Goal: Task Accomplishment & Management: Complete application form

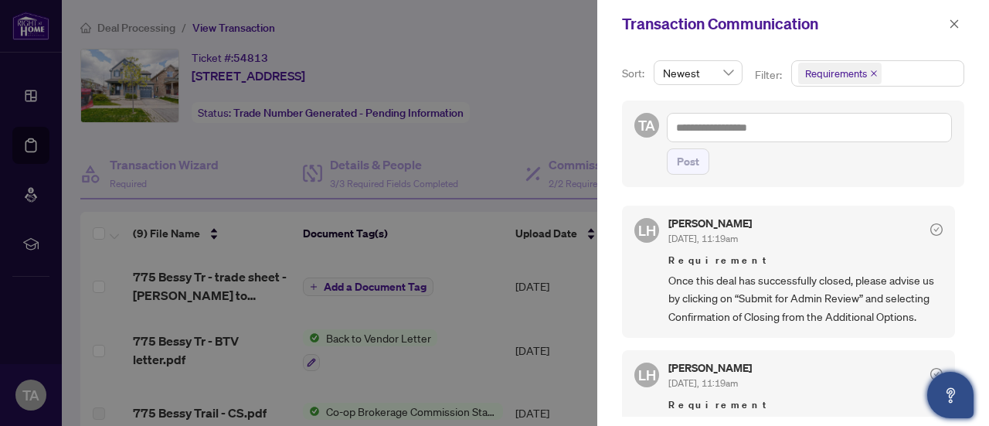
scroll to position [542, 0]
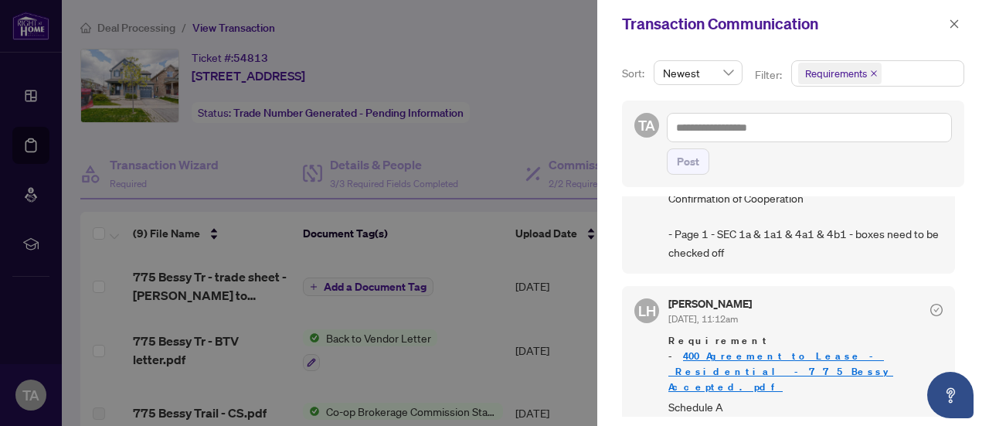
click at [865, 349] on link "400_Agreement_to_Lease_-_Residential_-775 Bessy Accepted.pdf" at bounding box center [780, 371] width 225 height 44
click at [798, 349] on link "400_Agreement_to_Lease_-_Residential_-775 Bessy Accepted.pdf" at bounding box center [780, 371] width 225 height 44
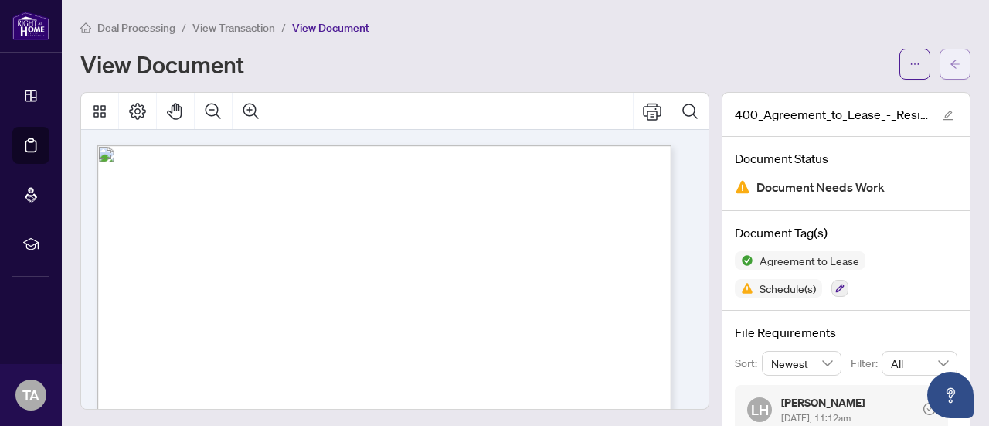
click at [950, 70] on span "button" at bounding box center [955, 64] width 11 height 25
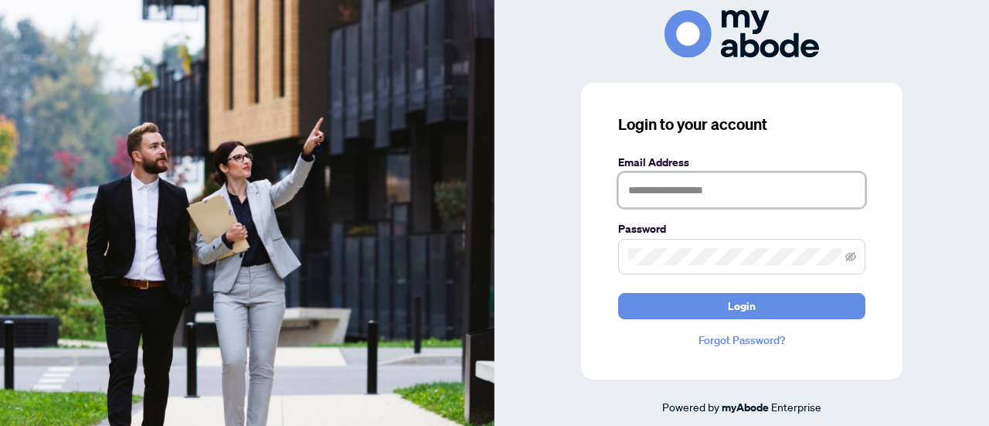
click at [740, 196] on input "text" at bounding box center [741, 190] width 247 height 36
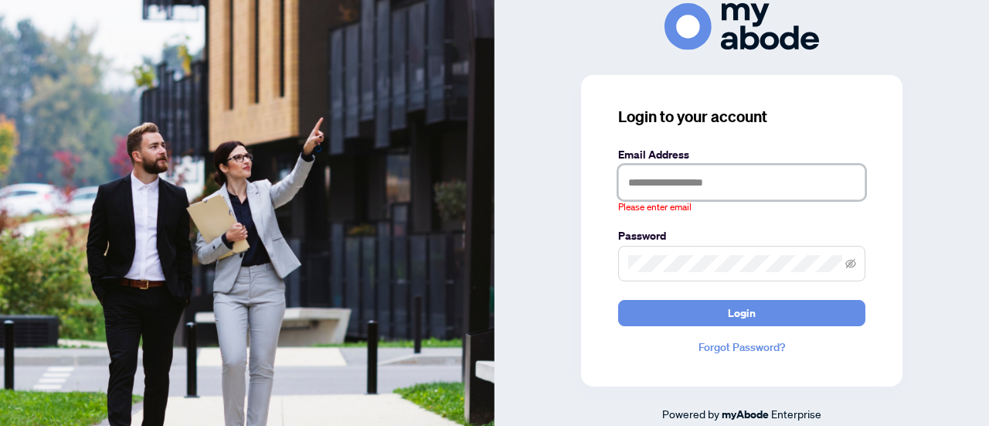
type input "**********"
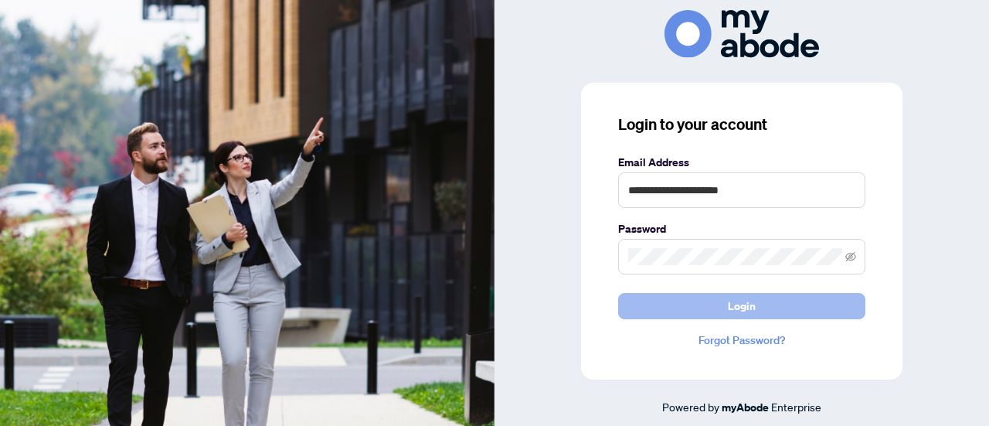
click at [730, 311] on span "Login" at bounding box center [742, 306] width 28 height 25
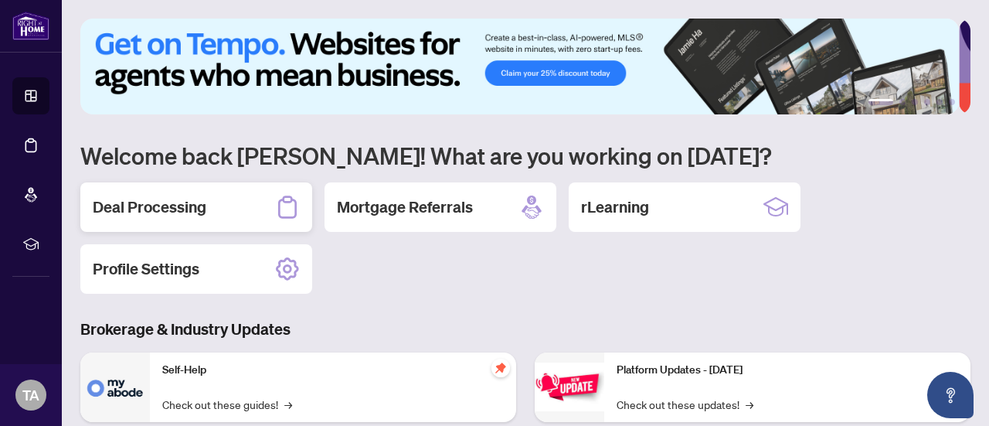
click at [192, 207] on h2 "Deal Processing" at bounding box center [150, 207] width 114 height 22
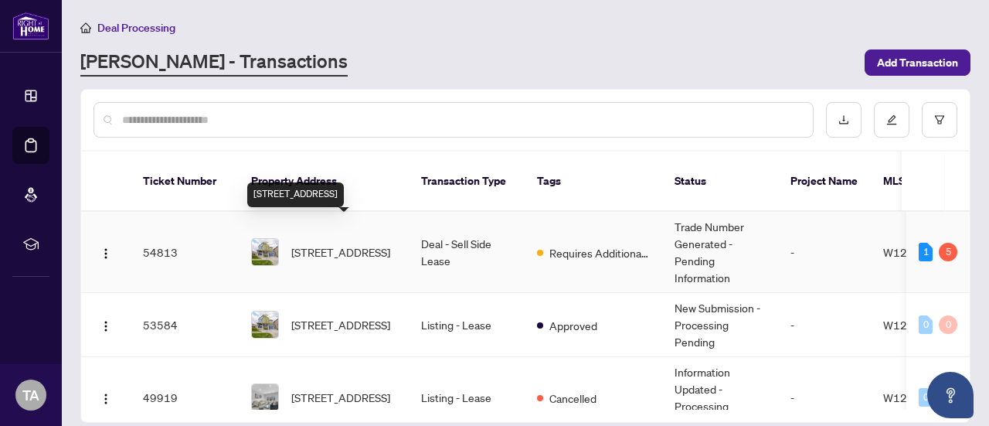
click at [321, 243] on span "[STREET_ADDRESS]" at bounding box center [340, 251] width 99 height 17
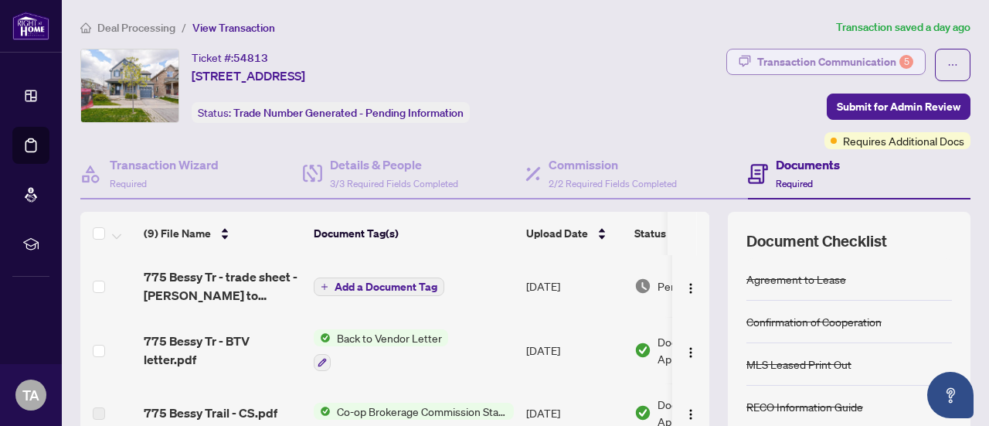
click at [858, 63] on div "Transaction Communication 5" at bounding box center [835, 61] width 156 height 25
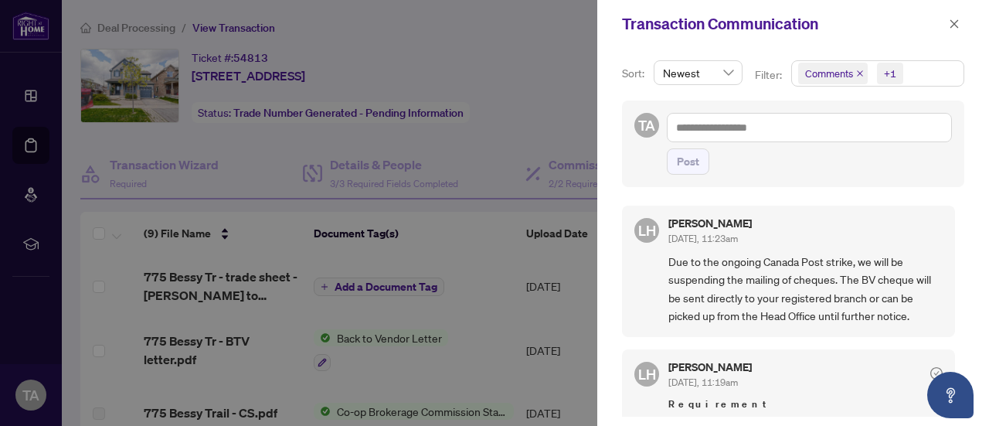
click at [858, 70] on icon "close" at bounding box center [860, 74] width 8 height 8
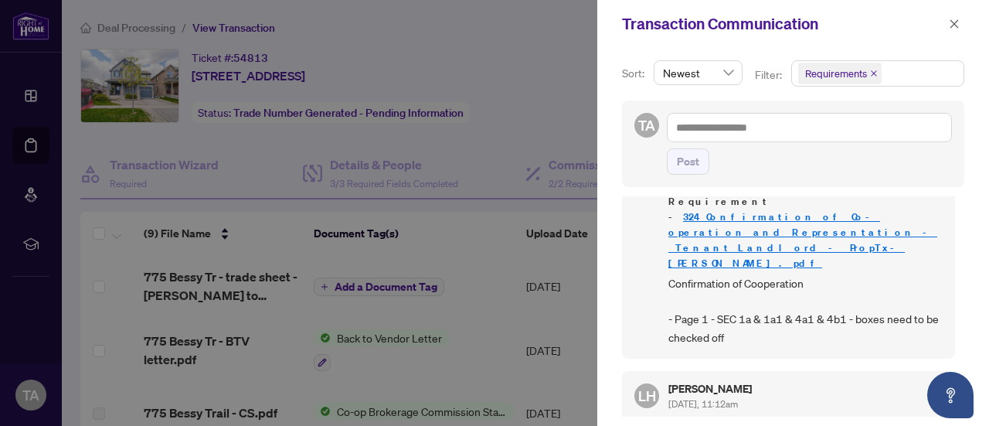
scroll to position [435, 0]
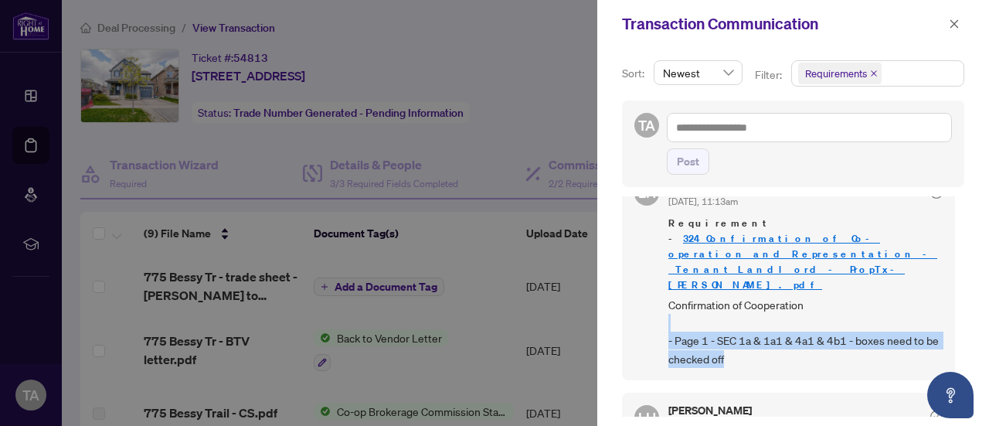
drag, startPoint x: 959, startPoint y: 345, endPoint x: 958, endPoint y: 304, distance: 41.0
click at [958, 304] on div "LH [PERSON_NAME] [DATE], 11:19am Requirement Once this deal has successfully cl…" at bounding box center [793, 306] width 342 height 220
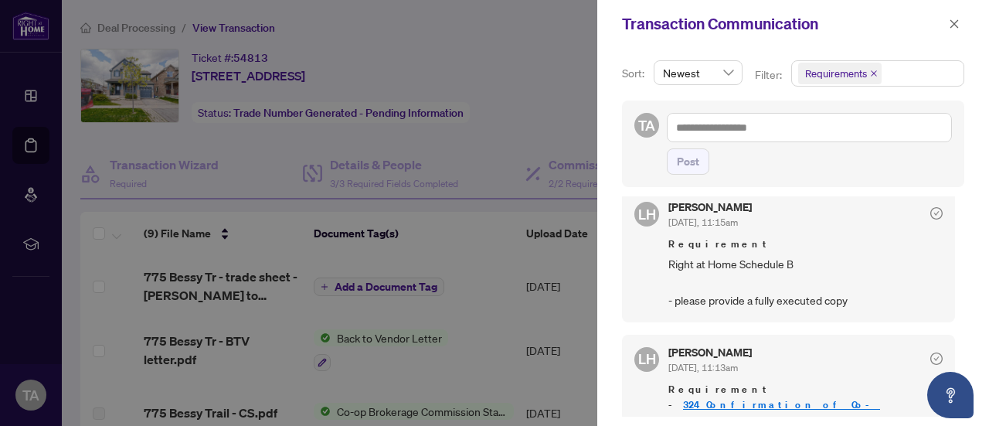
scroll to position [270, 0]
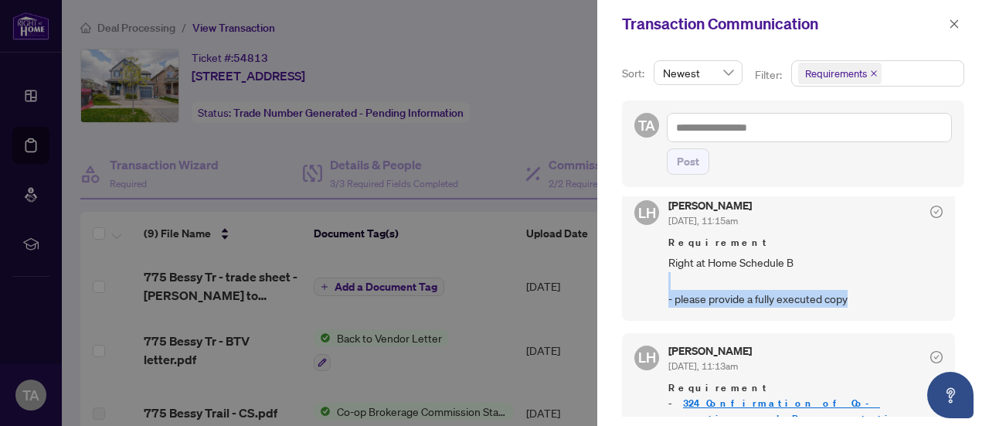
drag, startPoint x: 960, startPoint y: 308, endPoint x: 957, endPoint y: 289, distance: 18.8
click at [957, 289] on div "Sort: Newest Filter: Requirements TA Post LH [PERSON_NAME] [DATE], 11:19am Requ…" at bounding box center [793, 237] width 392 height 378
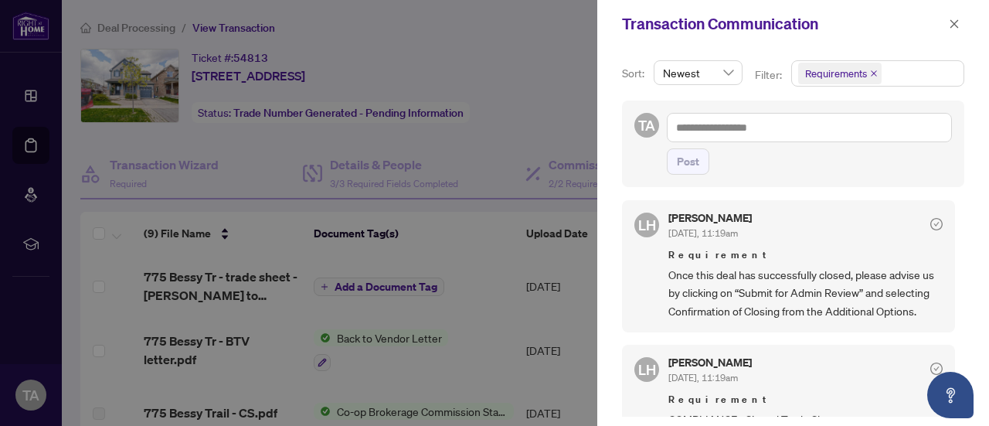
scroll to position [8, 0]
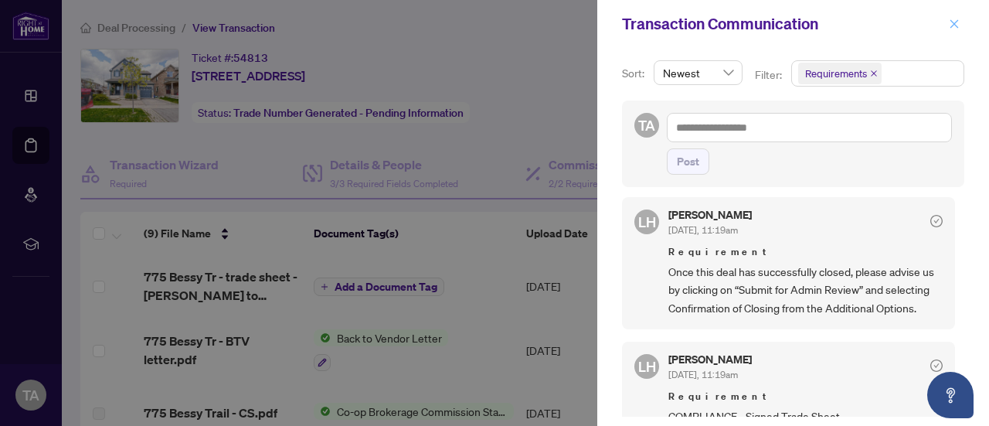
click at [953, 20] on icon "close" at bounding box center [954, 24] width 11 height 11
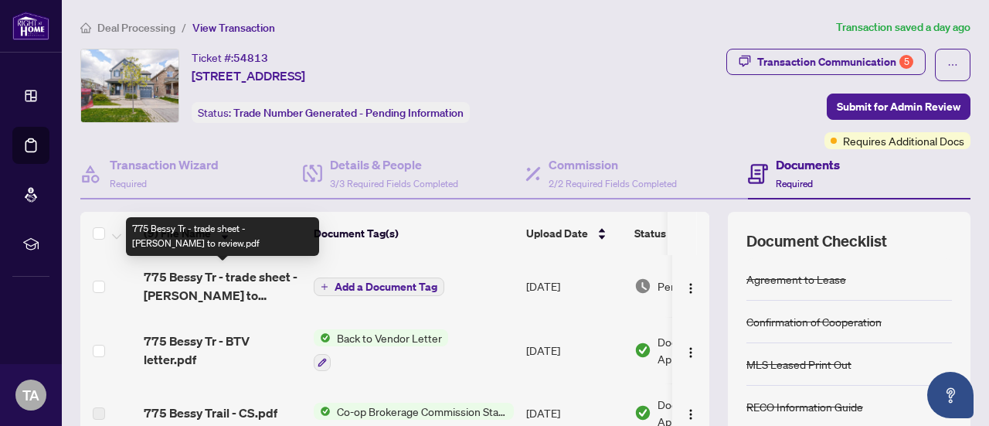
click at [214, 277] on span "775 Bessy Tr - trade sheet - [PERSON_NAME] to review.pdf" at bounding box center [223, 285] width 158 height 37
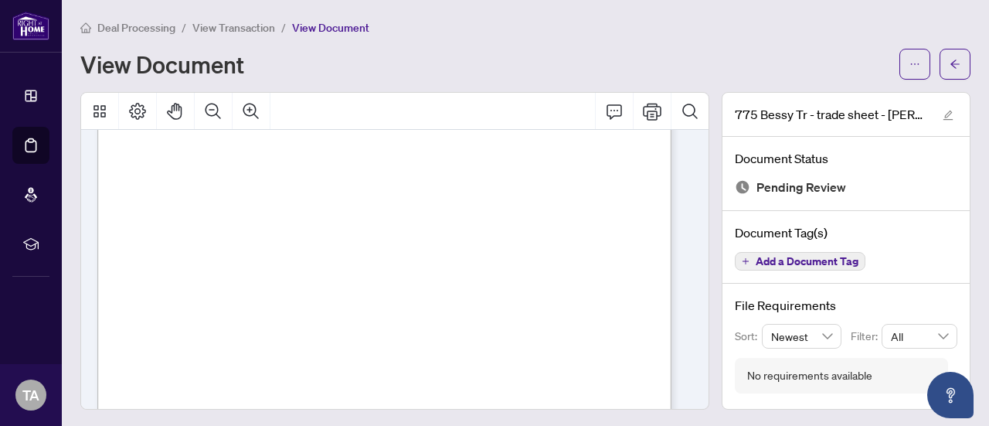
scroll to position [128, 0]
click at [909, 71] on span "button" at bounding box center [914, 64] width 11 height 25
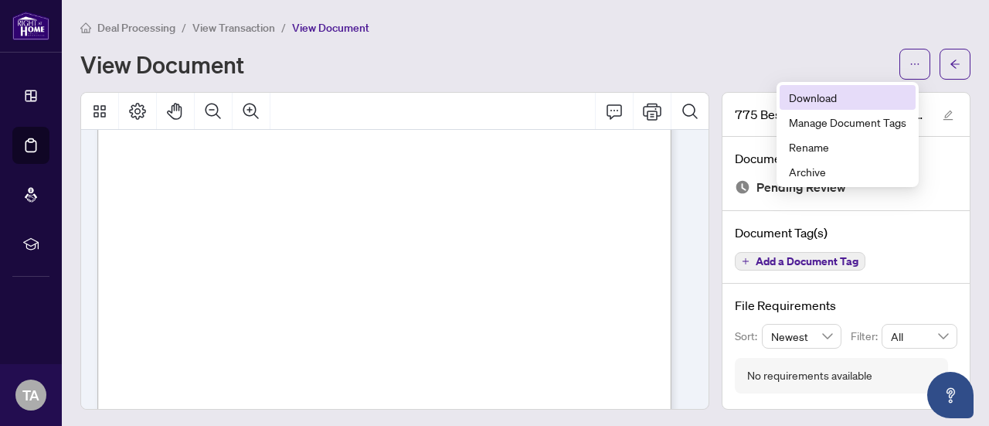
click at [856, 98] on span "Download" at bounding box center [847, 97] width 117 height 17
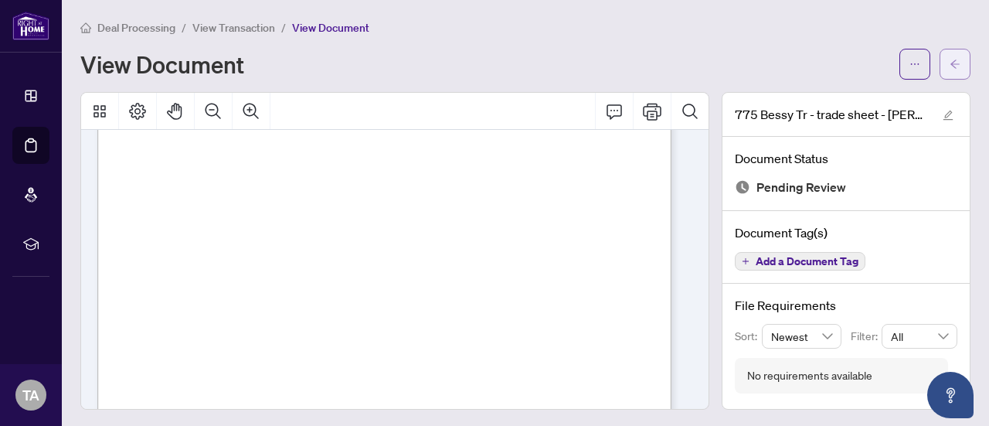
click at [950, 63] on icon "arrow-left" at bounding box center [954, 63] width 9 height 8
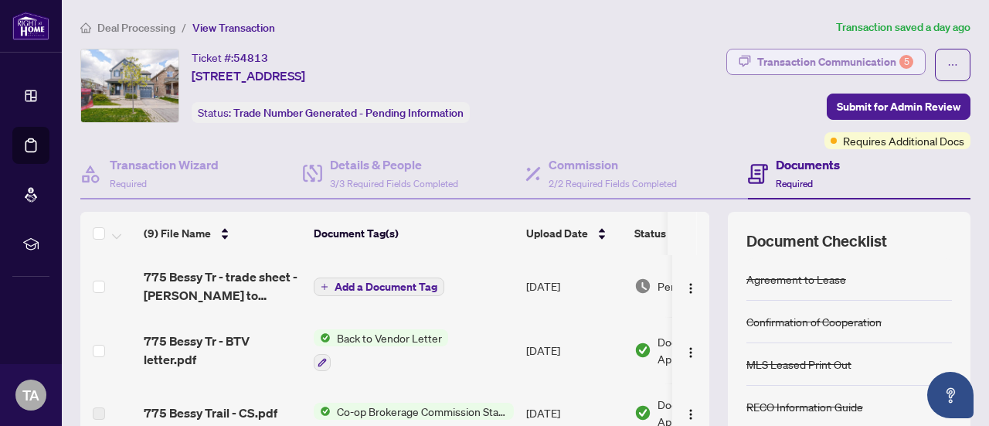
click at [899, 63] on div "5" at bounding box center [906, 62] width 14 height 14
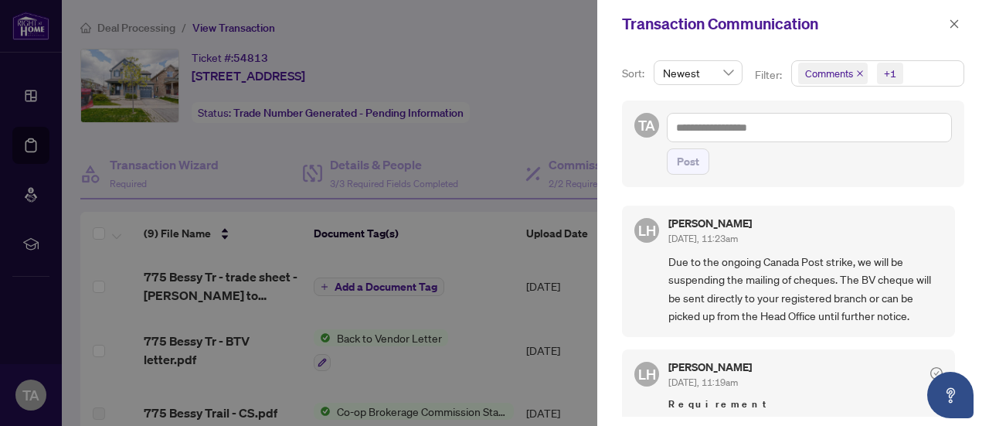
click at [859, 72] on icon "close" at bounding box center [860, 73] width 6 height 6
click at [959, 219] on div "LH [PERSON_NAME] [DATE], 11:19am Requirement Once this deal has successfully cl…" at bounding box center [793, 306] width 342 height 220
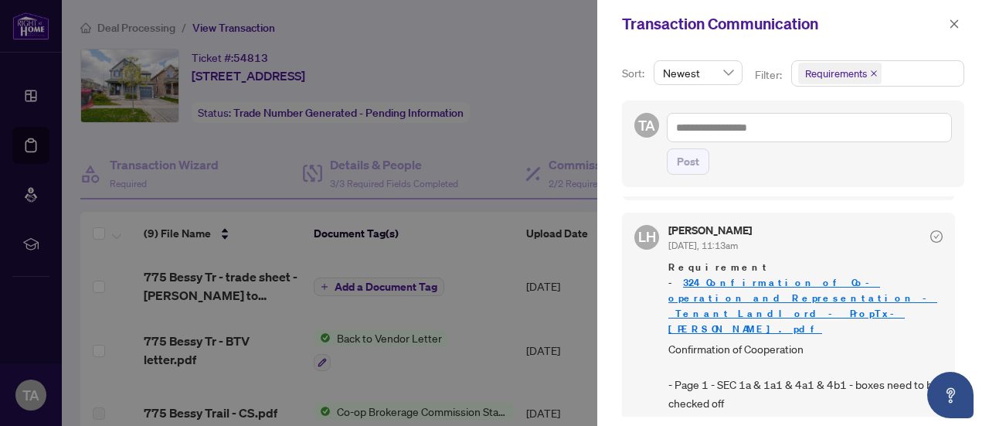
scroll to position [405, 0]
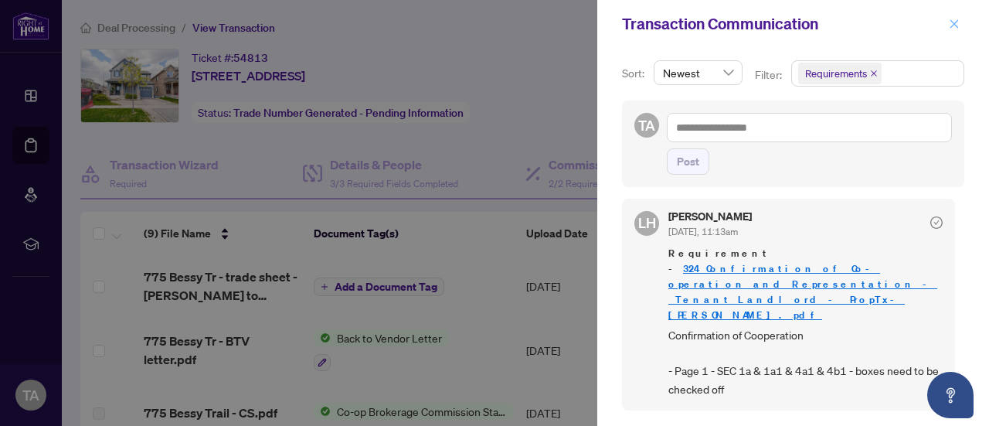
click at [951, 18] on span "button" at bounding box center [954, 24] width 11 height 25
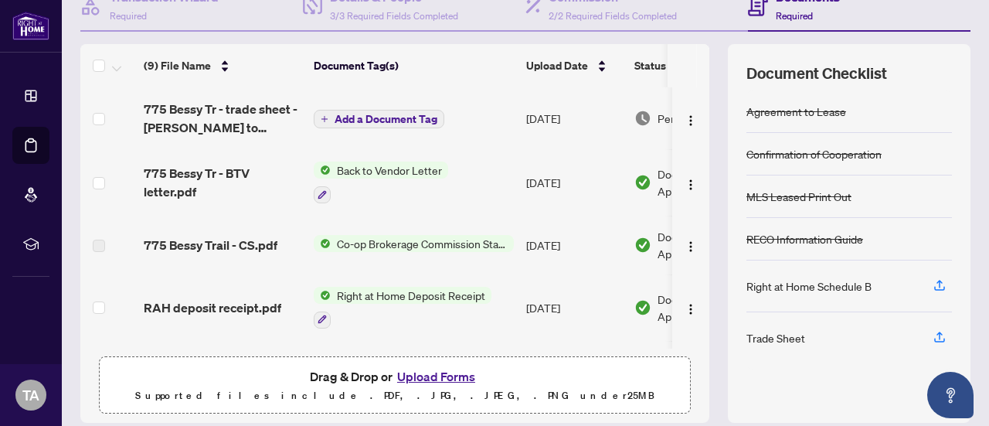
scroll to position [219, 0]
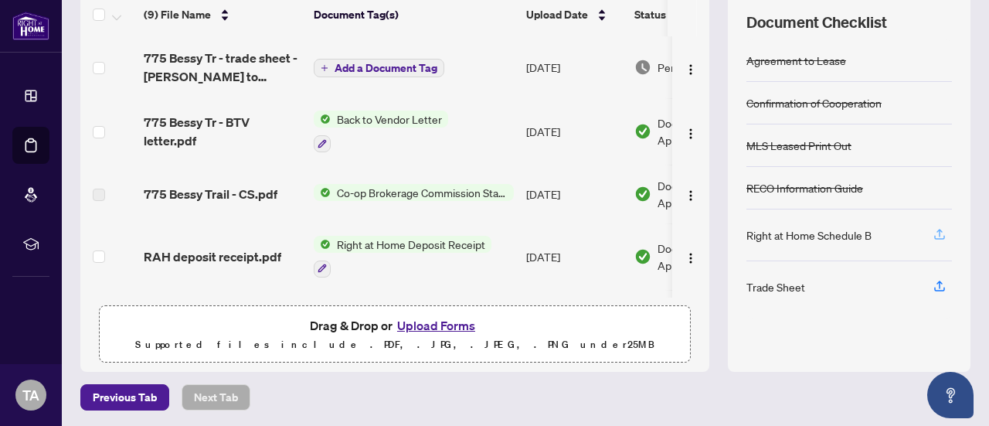
click at [936, 229] on icon "button" at bounding box center [939, 233] width 6 height 8
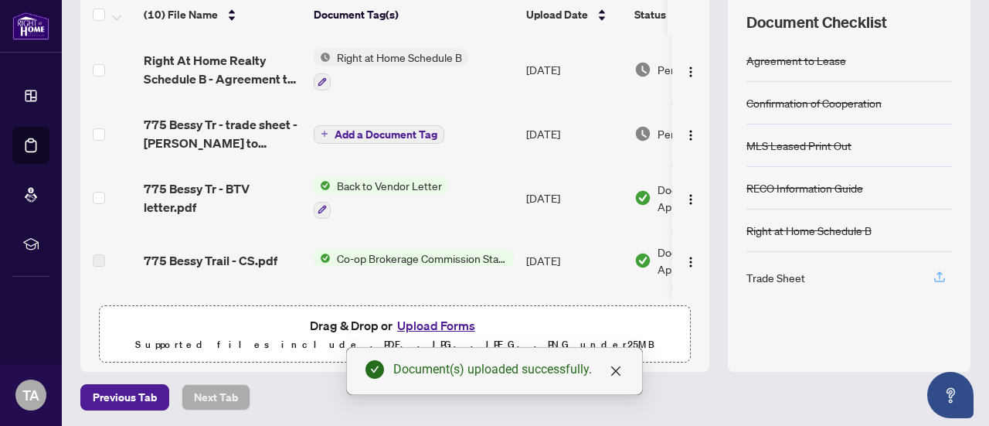
click at [933, 276] on icon "button" at bounding box center [940, 277] width 14 height 14
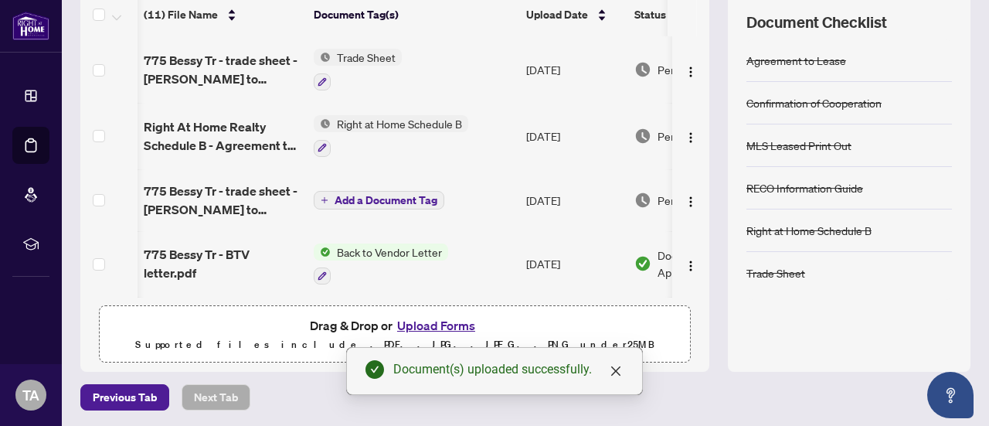
scroll to position [0, 104]
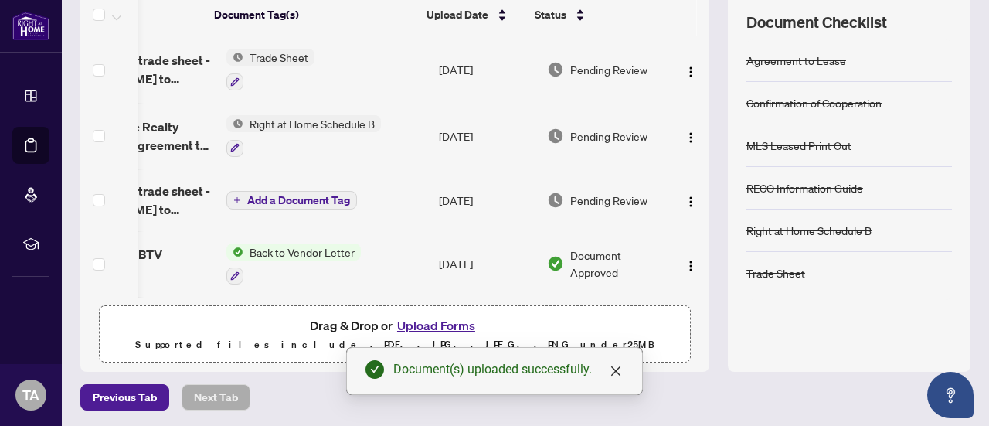
drag, startPoint x: 692, startPoint y: 103, endPoint x: 689, endPoint y: 138, distance: 35.6
click at [689, 138] on td at bounding box center [690, 136] width 37 height 66
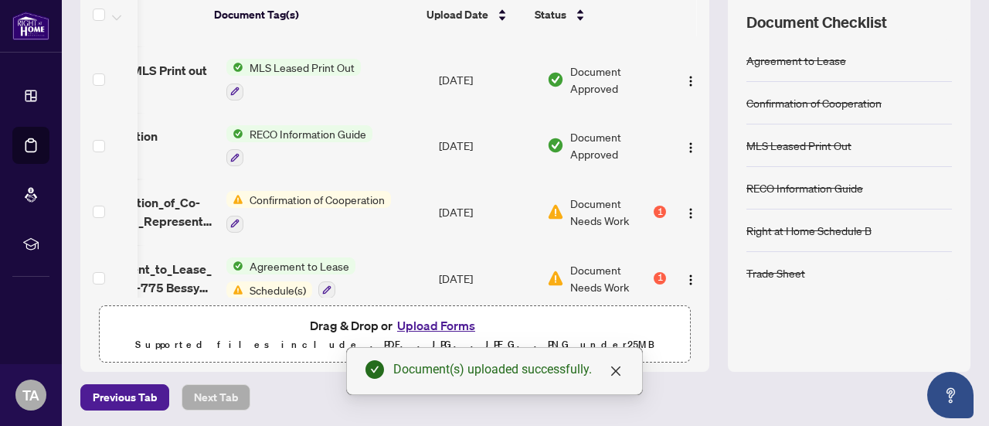
scroll to position [455, 104]
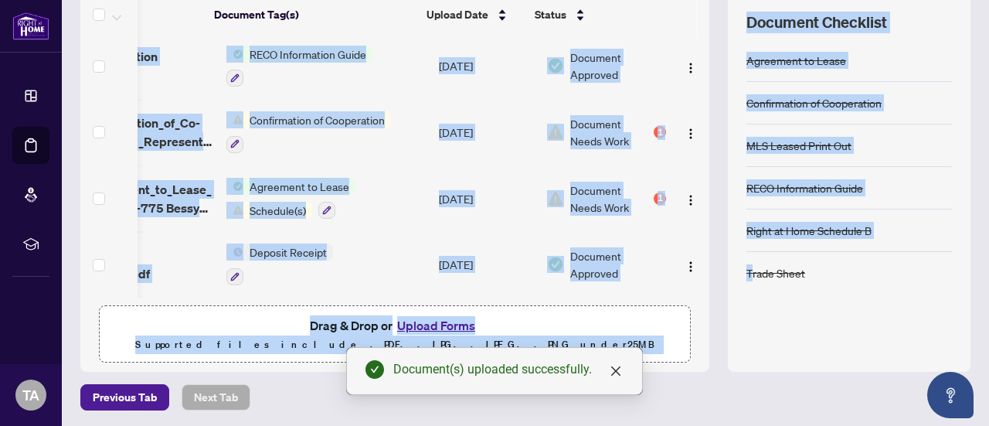
drag, startPoint x: 670, startPoint y: 288, endPoint x: 739, endPoint y: 297, distance: 69.3
click at [739, 297] on div "(11) File Name Document Tag(s) Upload Date Status (11) File Name Document Tag(s…" at bounding box center [525, 182] width 890 height 379
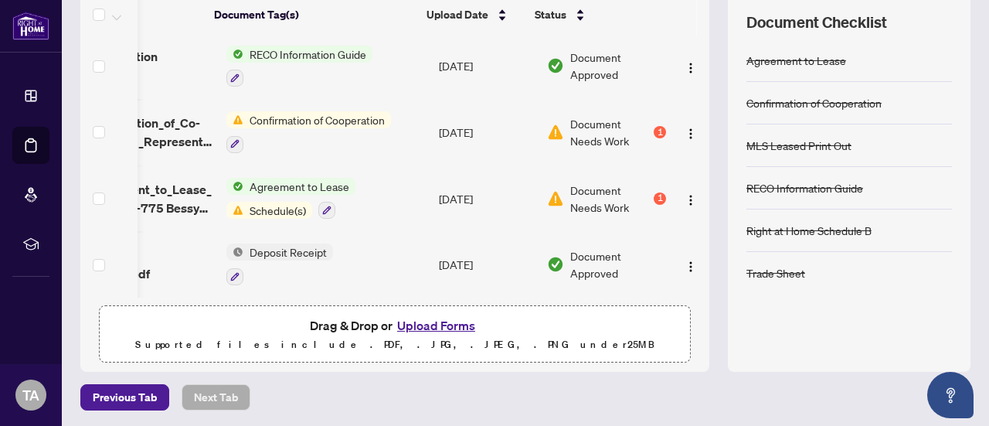
drag, startPoint x: 582, startPoint y: 290, endPoint x: 611, endPoint y: 298, distance: 30.6
click at [611, 298] on div "(11) File Name Document Tag(s) Upload Date Status (11) File Name Document Tag(s…" at bounding box center [394, 182] width 629 height 379
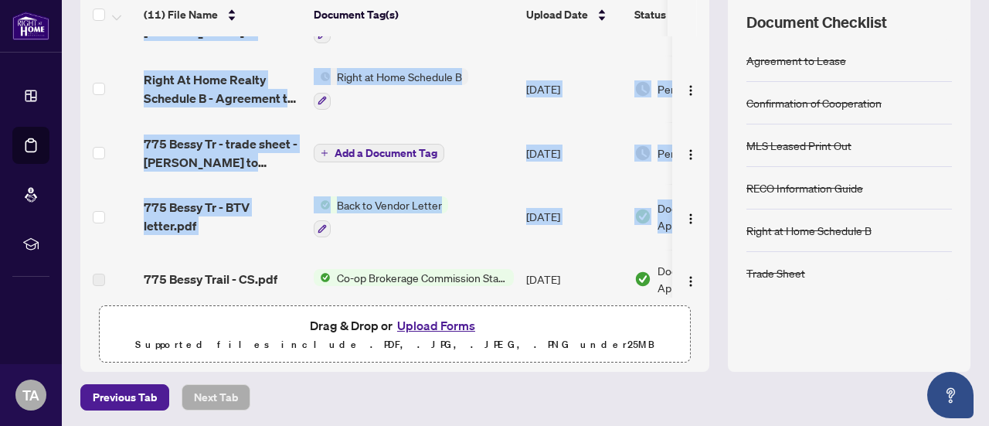
scroll to position [0, 0]
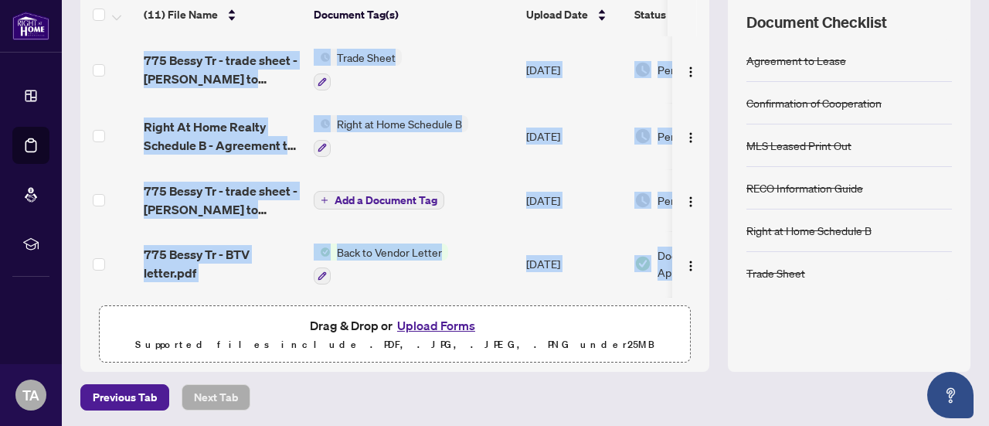
click at [439, 325] on button "Upload Forms" at bounding box center [436, 325] width 87 height 20
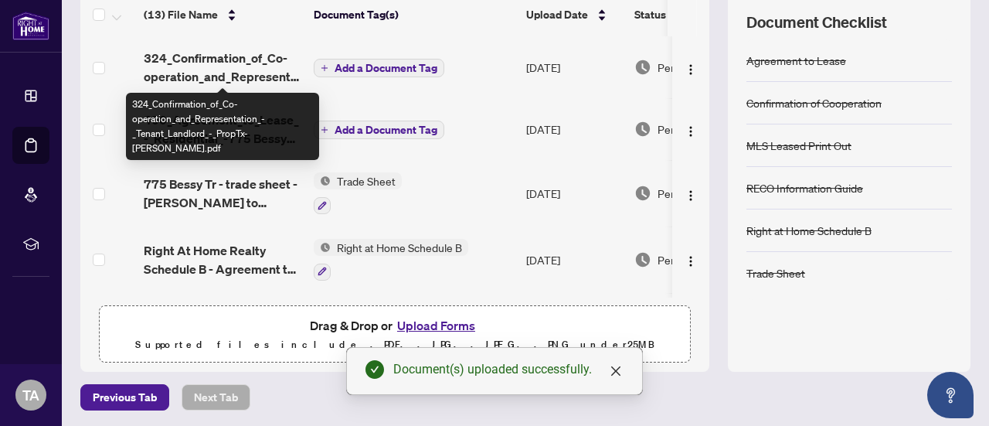
click at [250, 69] on span "324_Confirmation_of_Co-operation_and_Representation_-_Tenant_Landlord_-_PropTx-…" at bounding box center [223, 67] width 158 height 37
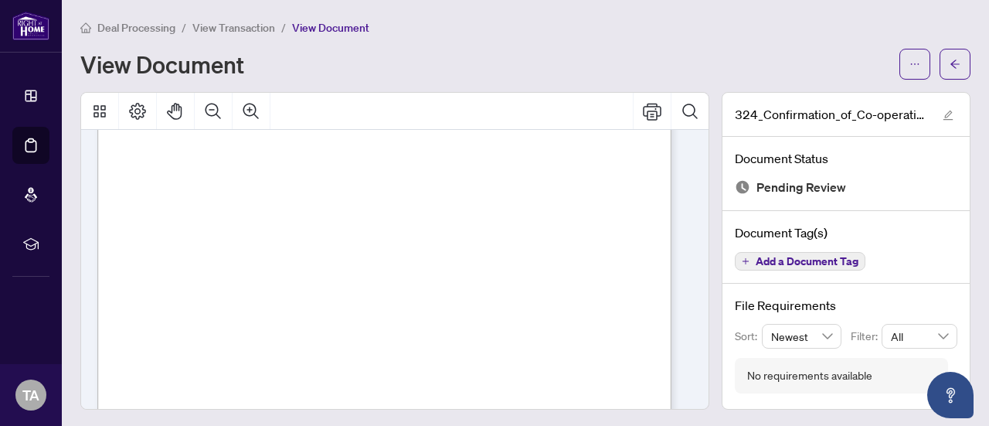
scroll to position [51, 0]
click at [940, 64] on button "button" at bounding box center [955, 64] width 31 height 31
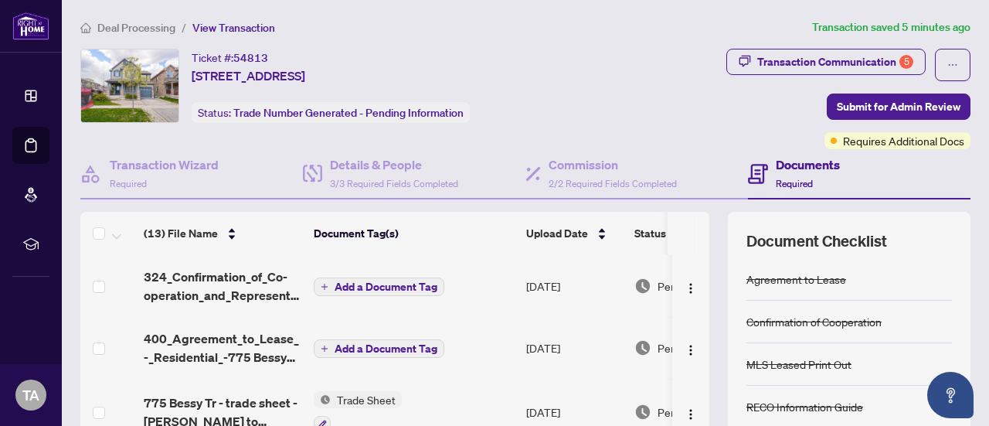
click at [396, 284] on span "Add a Document Tag" at bounding box center [386, 286] width 103 height 11
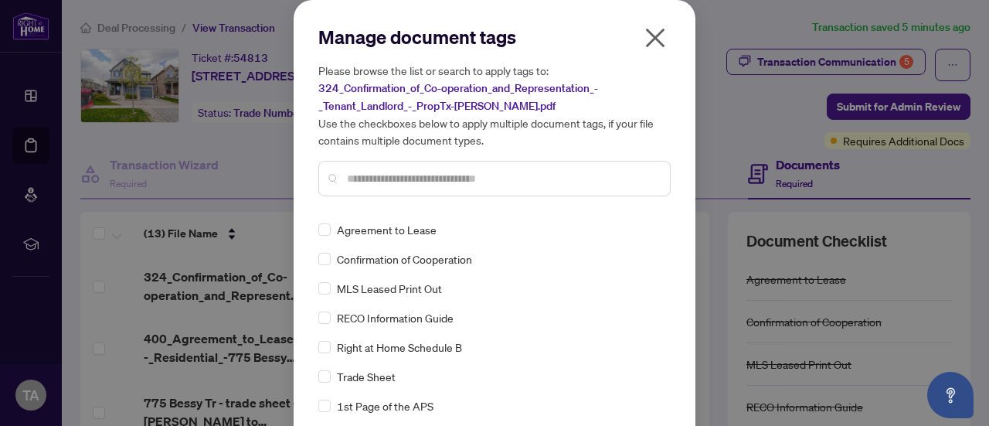
click at [408, 173] on input "text" at bounding box center [502, 178] width 311 height 17
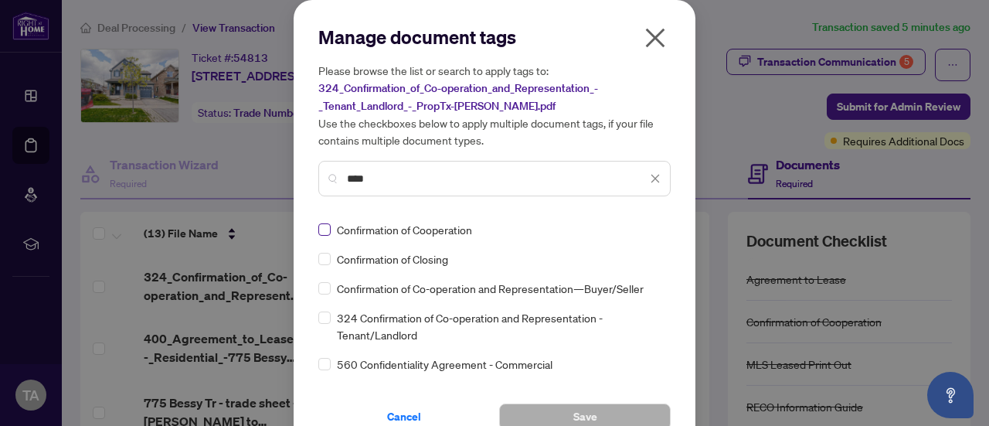
type input "****"
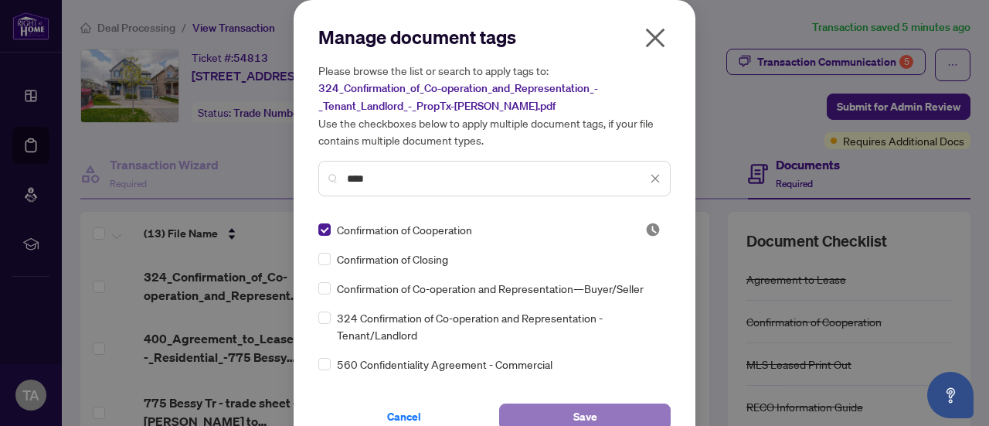
click at [603, 409] on button "Save" at bounding box center [585, 416] width 172 height 26
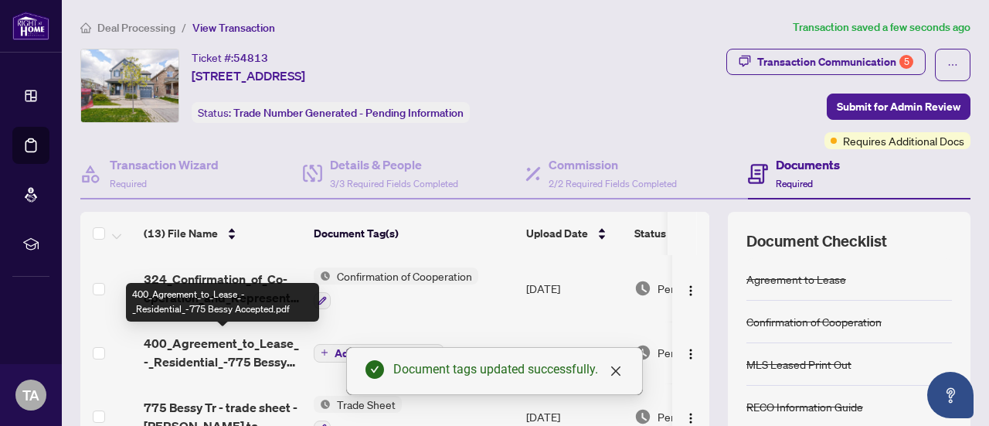
click at [236, 347] on span "400_Agreement_to_Lease_-_Residential_-775 Bessy Accepted.pdf" at bounding box center [223, 352] width 158 height 37
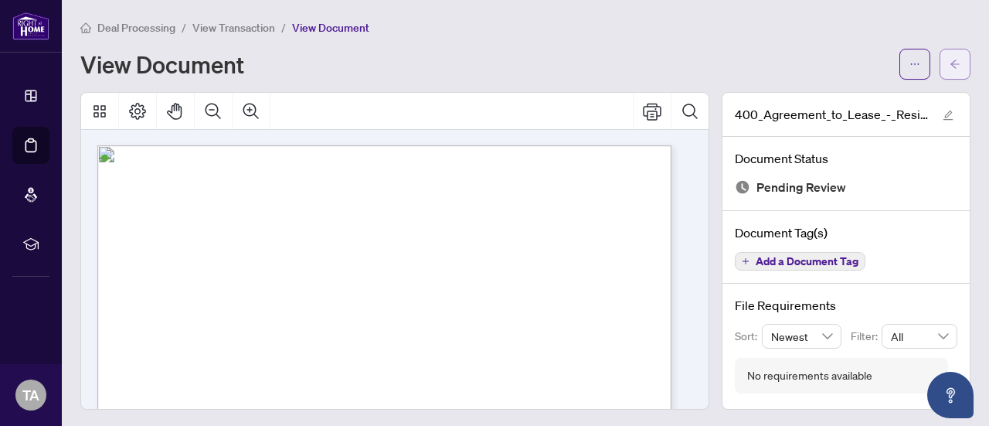
click at [950, 66] on icon "arrow-left" at bounding box center [955, 64] width 11 height 11
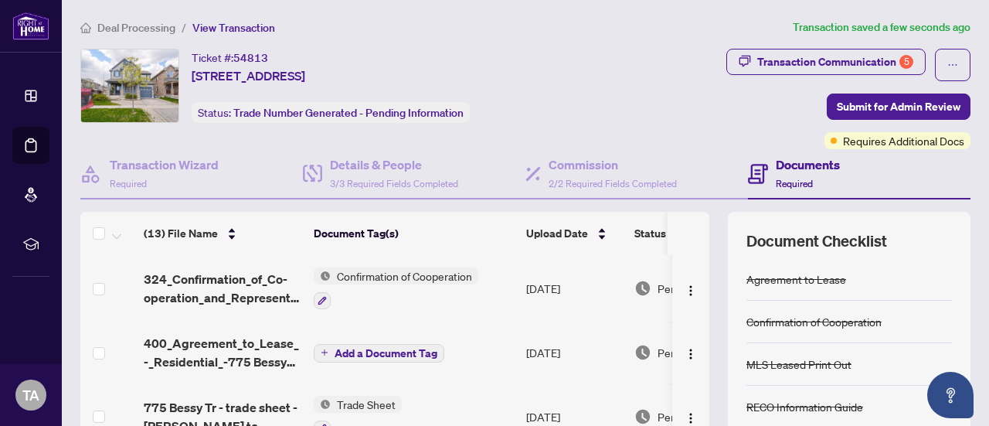
click at [396, 348] on span "Add a Document Tag" at bounding box center [386, 353] width 103 height 11
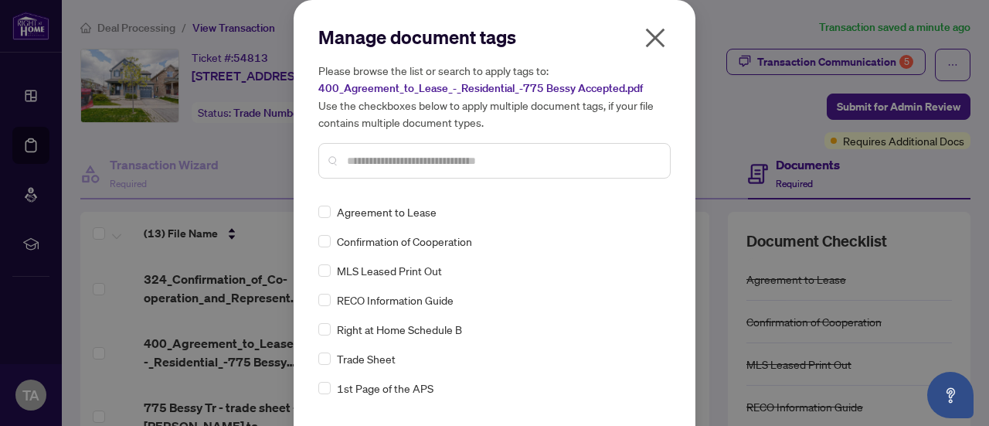
click at [440, 162] on input "text" at bounding box center [502, 160] width 311 height 17
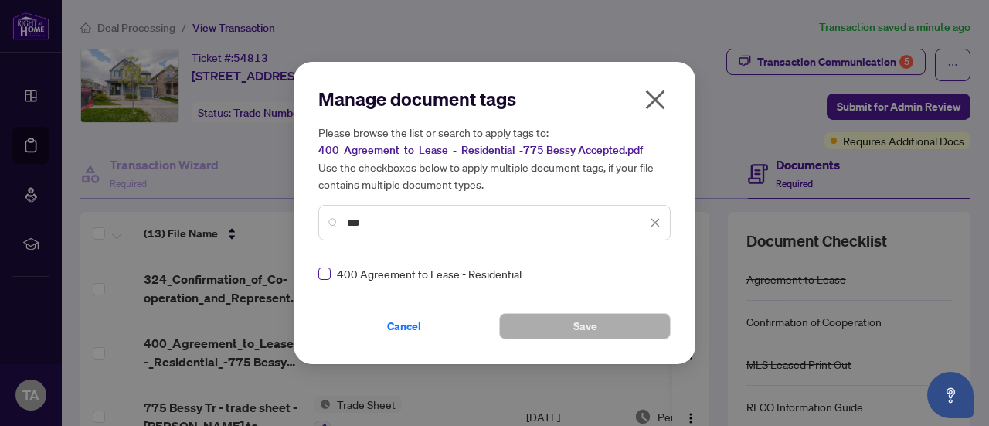
type input "***"
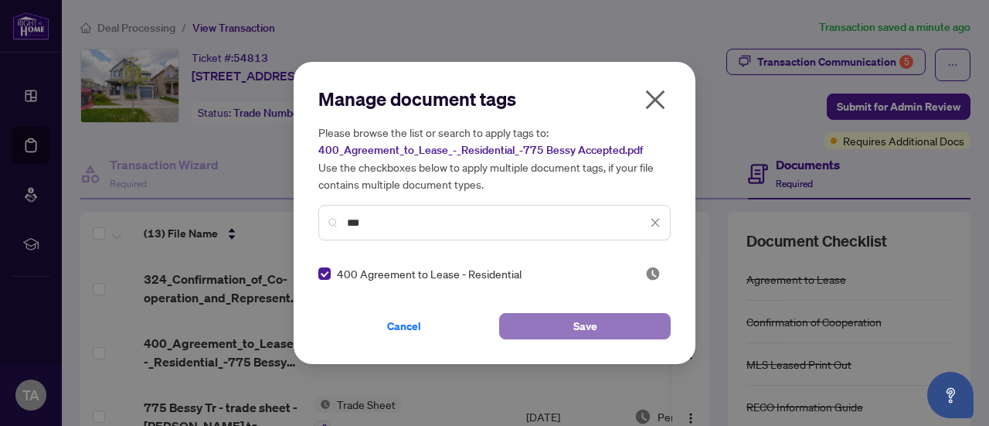
click at [562, 326] on button "Save" at bounding box center [585, 326] width 172 height 26
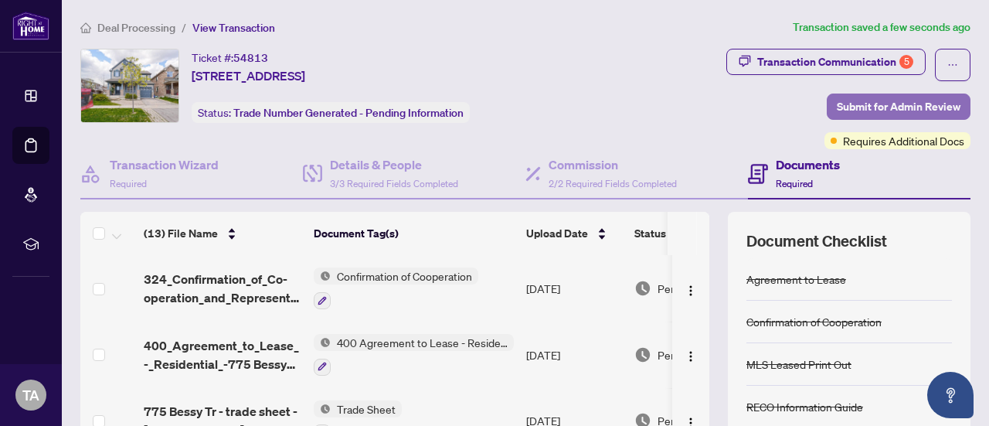
click at [885, 105] on span "Submit for Admin Review" at bounding box center [899, 106] width 124 height 25
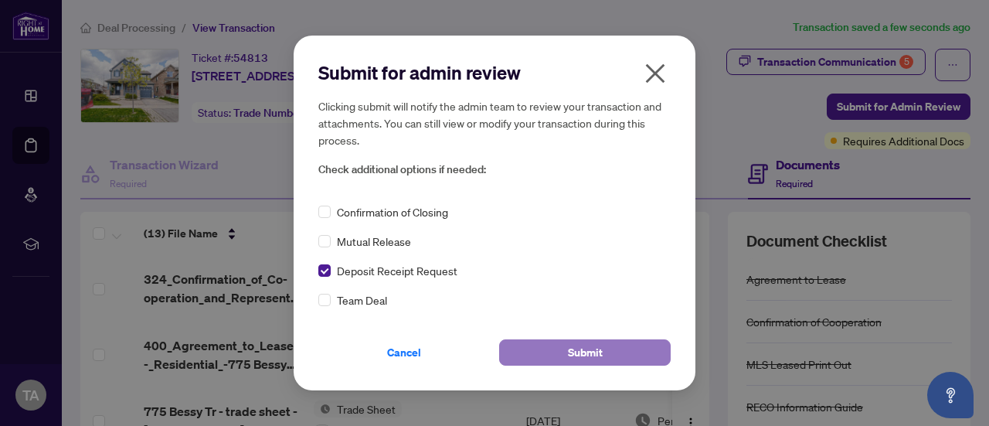
click at [551, 347] on button "Submit" at bounding box center [585, 352] width 172 height 26
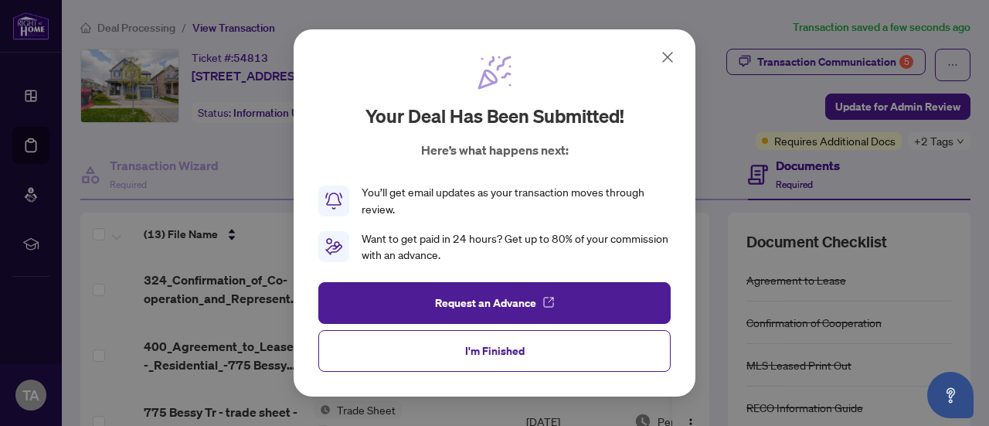
click at [665, 55] on icon at bounding box center [667, 57] width 9 height 9
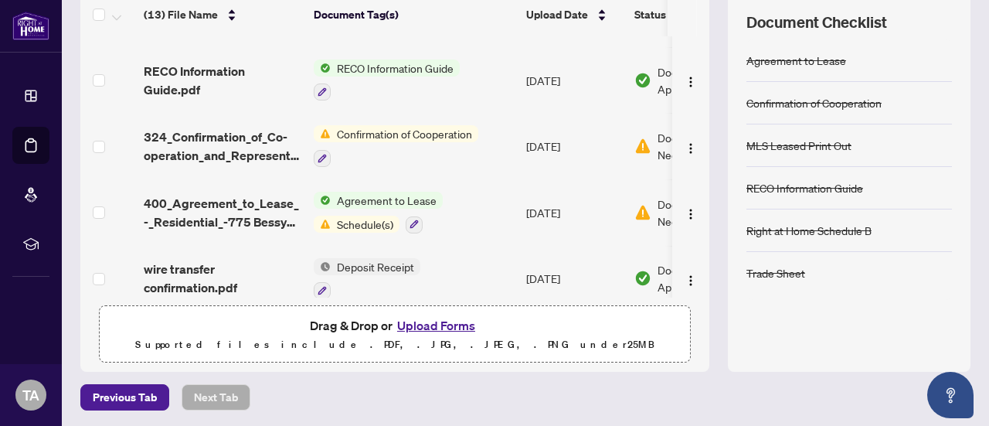
scroll to position [586, 0]
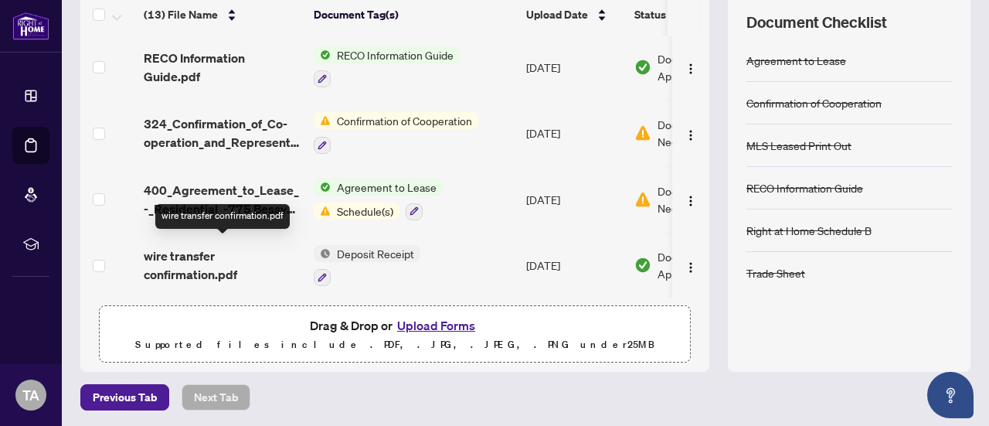
click at [196, 259] on span "wire transfer confirmation.pdf" at bounding box center [223, 264] width 158 height 37
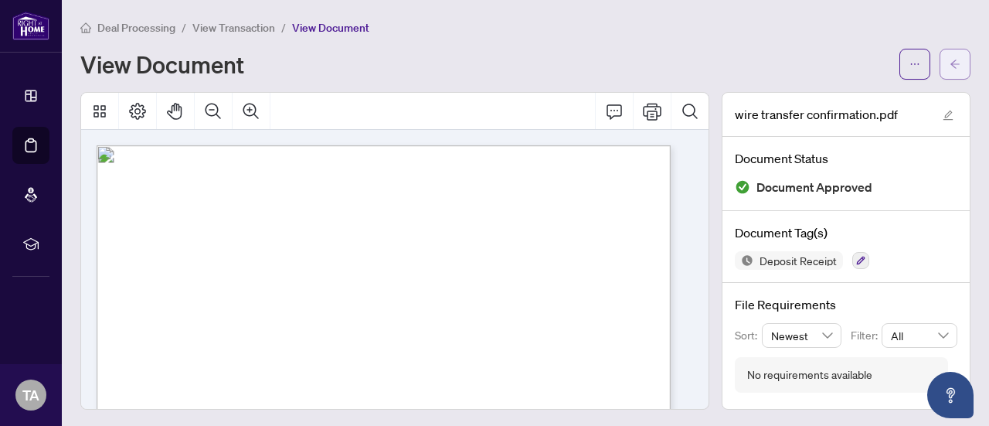
click at [950, 65] on icon "arrow-left" at bounding box center [955, 64] width 11 height 11
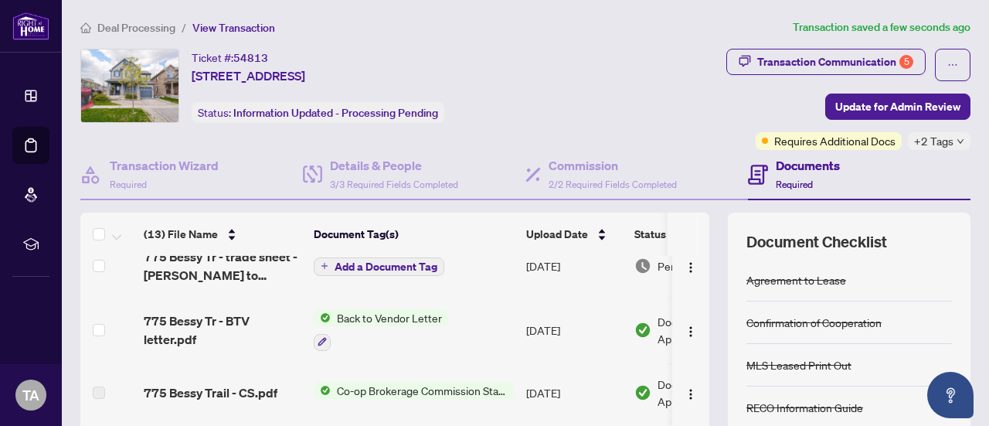
scroll to position [297, 0]
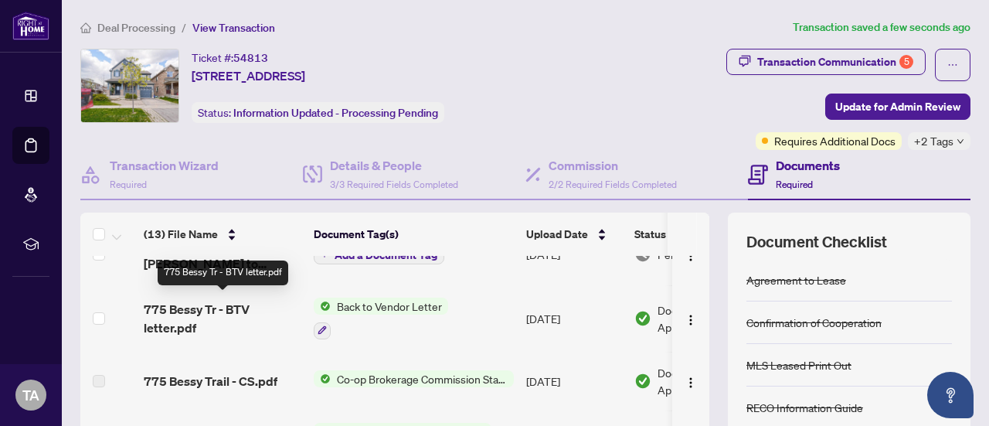
click at [198, 314] on span "775 Bessy Tr - BTV letter.pdf" at bounding box center [223, 318] width 158 height 37
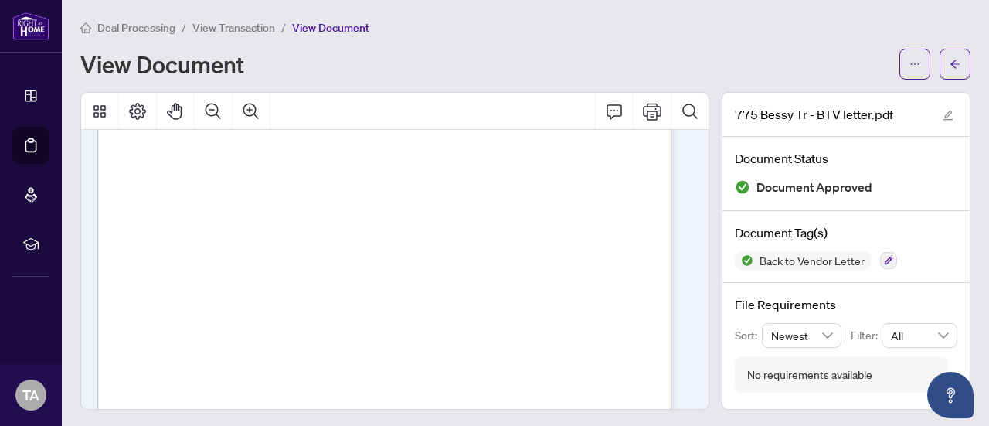
scroll to position [188, 0]
click at [950, 59] on icon "arrow-left" at bounding box center [955, 64] width 11 height 11
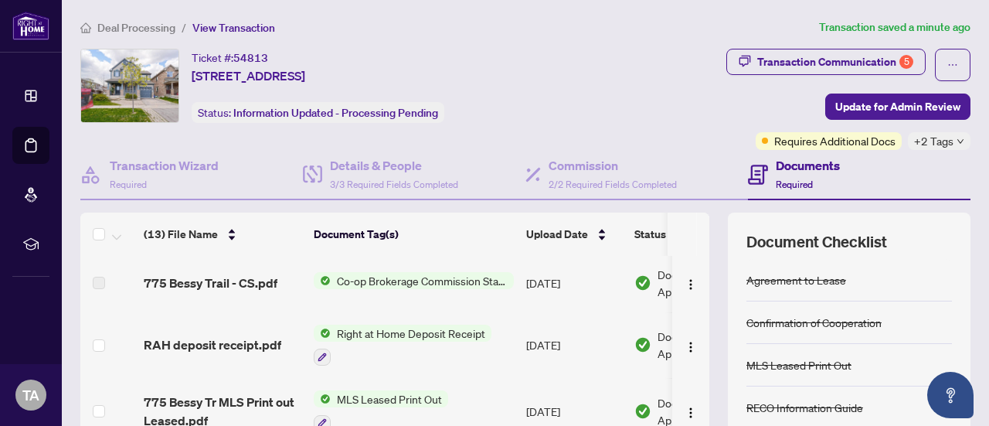
scroll to position [397, 0]
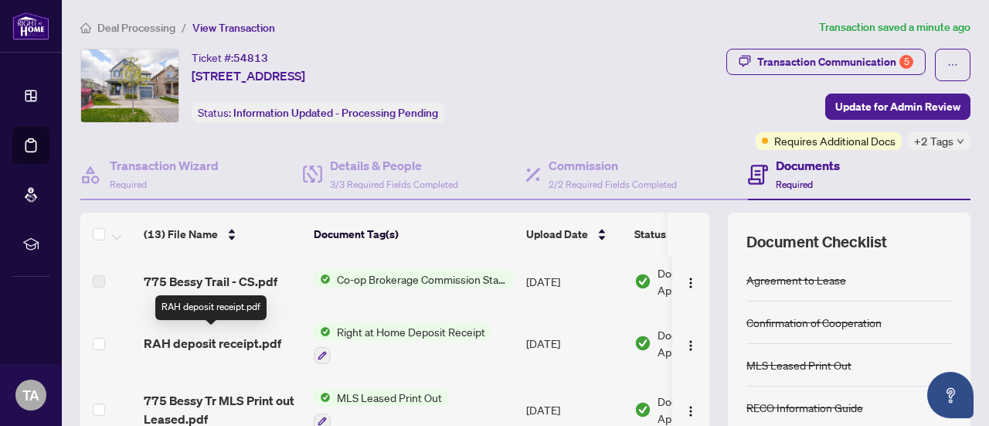
click at [235, 339] on span "RAH deposit receipt.pdf" at bounding box center [213, 343] width 138 height 19
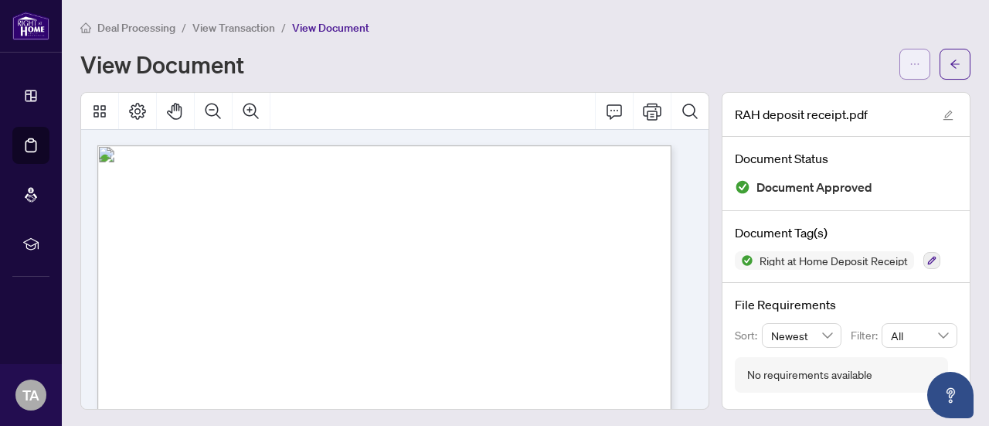
click at [909, 63] on icon "ellipsis" at bounding box center [914, 64] width 11 height 11
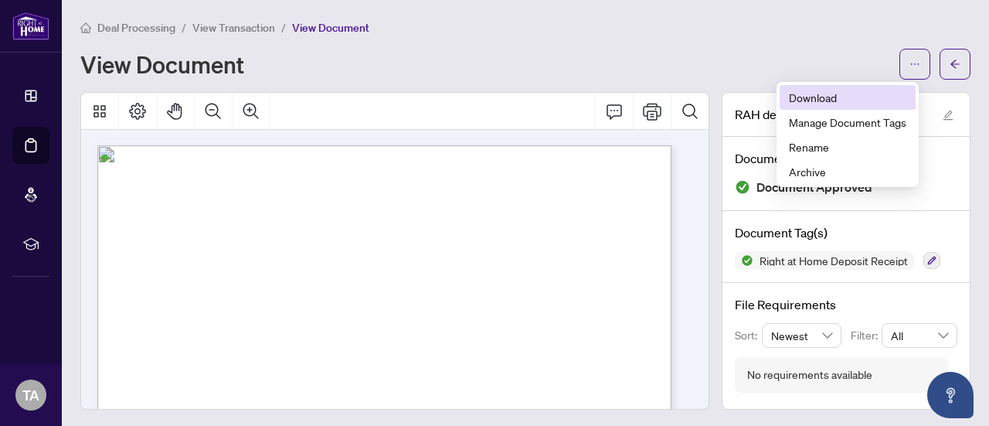
click at [827, 90] on span "Download" at bounding box center [847, 97] width 117 height 17
